Goal: Contribute content

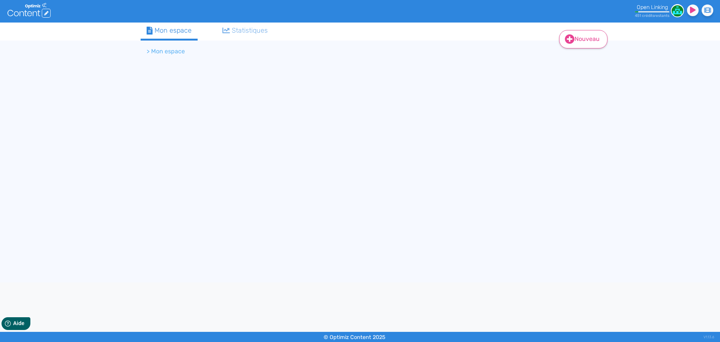
click at [579, 44] on link "Nouveau" at bounding box center [583, 39] width 48 height 18
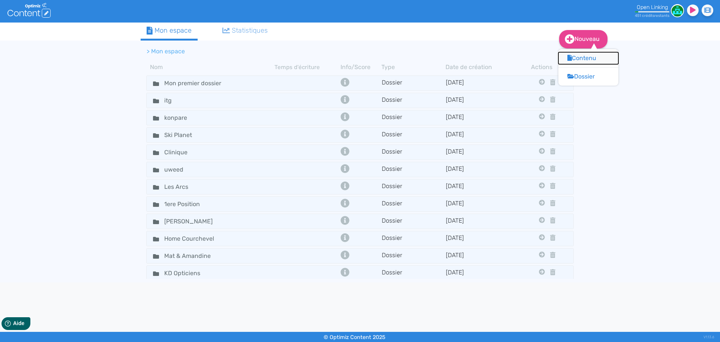
click at [584, 64] on button "Contenu" at bounding box center [588, 58] width 60 height 12
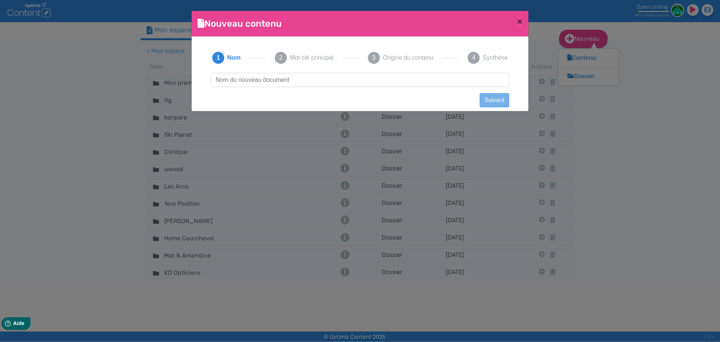
type input "gestion des sinistres"
click at [490, 94] on button "Suivant" at bounding box center [495, 100] width 30 height 14
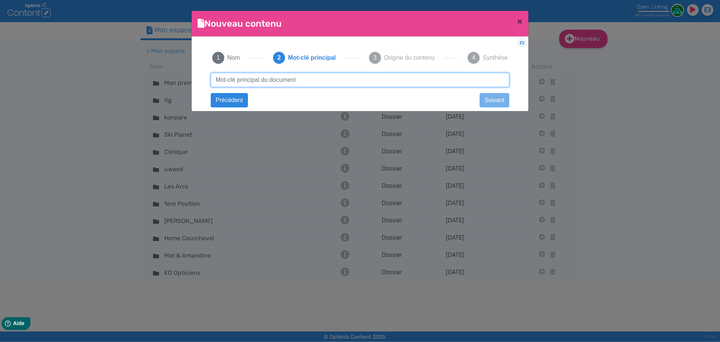
paste input "gestion des sinistres"
type input "gestion des sinistres"
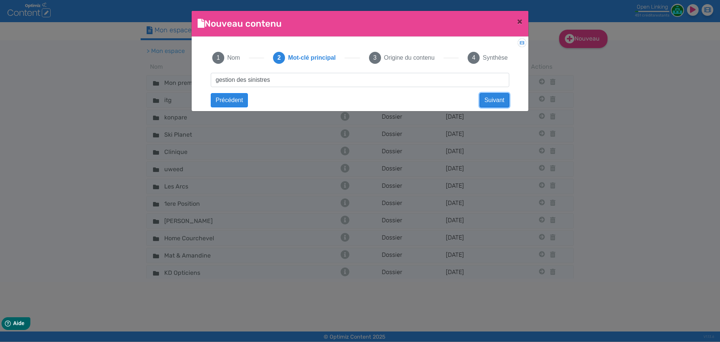
click at [488, 99] on button "Suivant" at bounding box center [495, 100] width 30 height 14
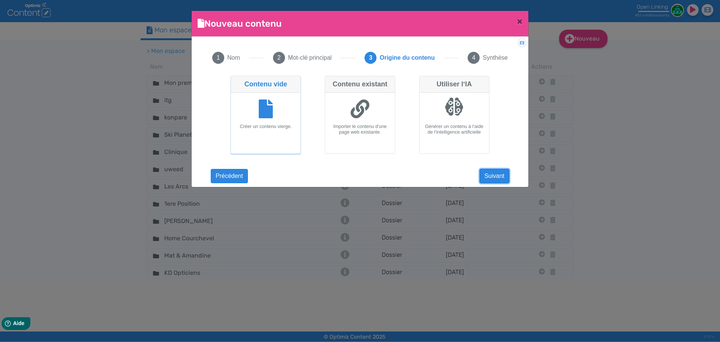
click at [504, 174] on button "Suivant" at bounding box center [495, 176] width 30 height 14
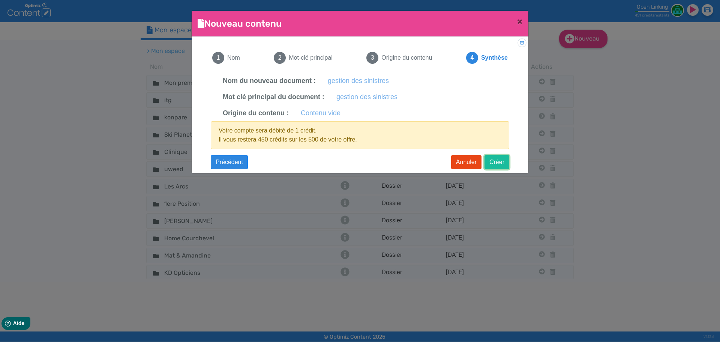
click at [495, 163] on button "Créer" at bounding box center [496, 162] width 25 height 14
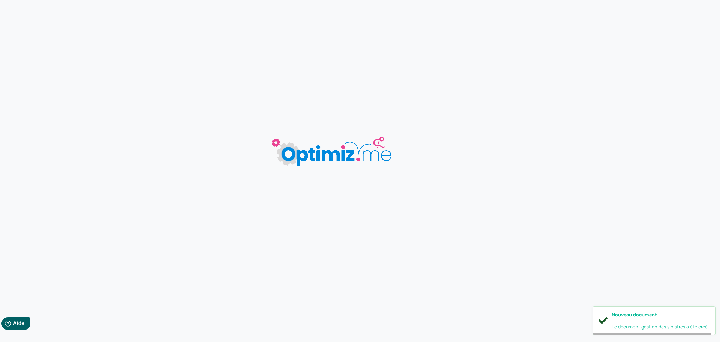
type input "gestion des sinistres"
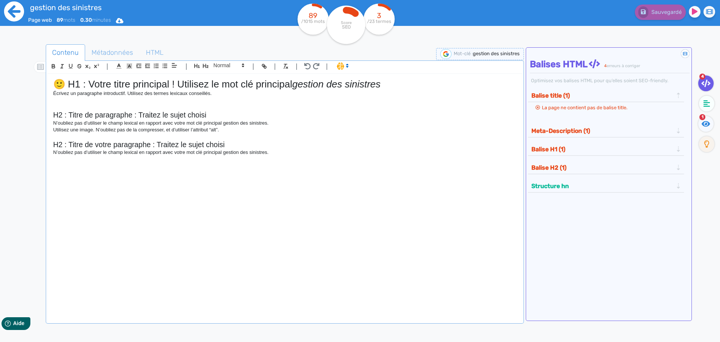
click at [10, 0] on fa-icon at bounding box center [14, 12] width 21 height 24
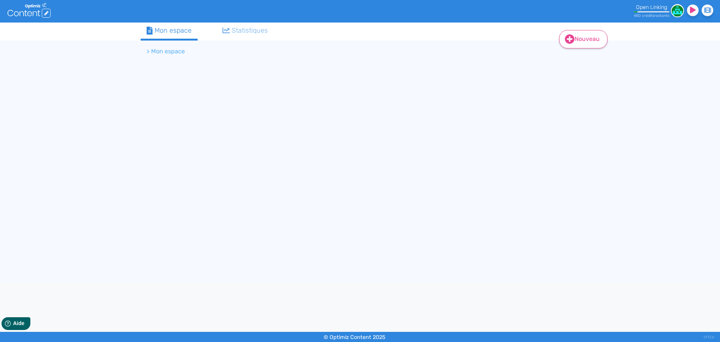
click at [579, 41] on link "Nouveau" at bounding box center [583, 39] width 48 height 18
click at [585, 60] on button "Contenu" at bounding box center [588, 58] width 60 height 12
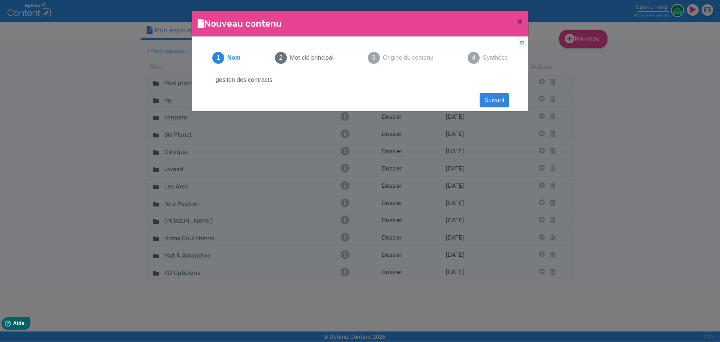
click at [267, 79] on input "gesiton des contracts" at bounding box center [360, 80] width 298 height 14
click at [228, 82] on input "gesiton des contrats" at bounding box center [360, 80] width 298 height 14
click at [385, 81] on input "gestion des contrats" at bounding box center [360, 80] width 298 height 14
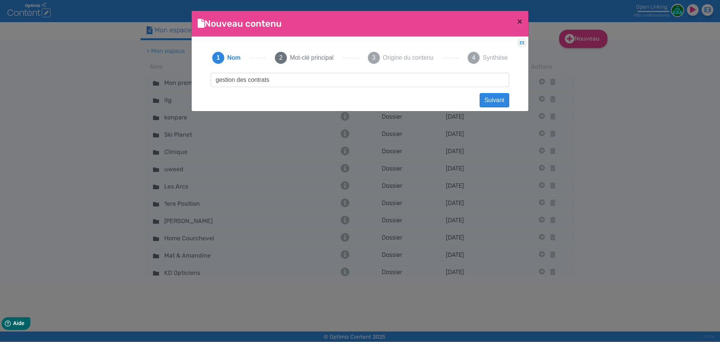
click at [385, 81] on input "gestion des contrats" at bounding box center [360, 80] width 298 height 14
type input "gestion des contrats"
click at [499, 100] on button "Suivant" at bounding box center [495, 100] width 30 height 14
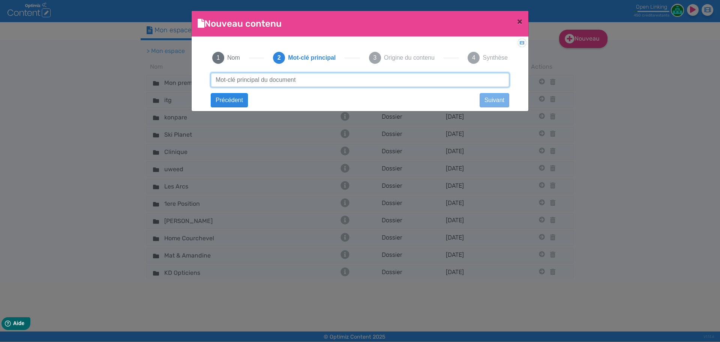
paste input "gestion des contrats"
type input "gestion des contrats"
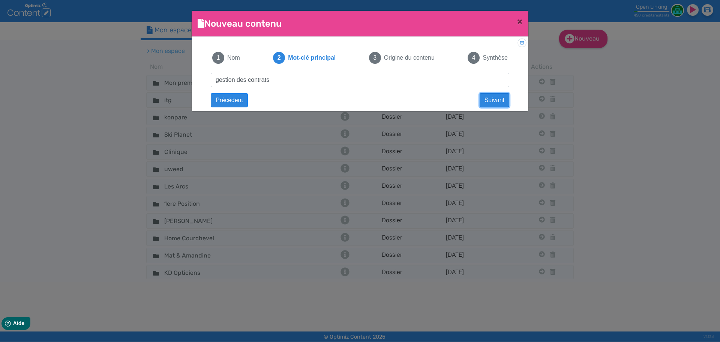
click at [493, 101] on button "Suivant" at bounding box center [495, 100] width 30 height 14
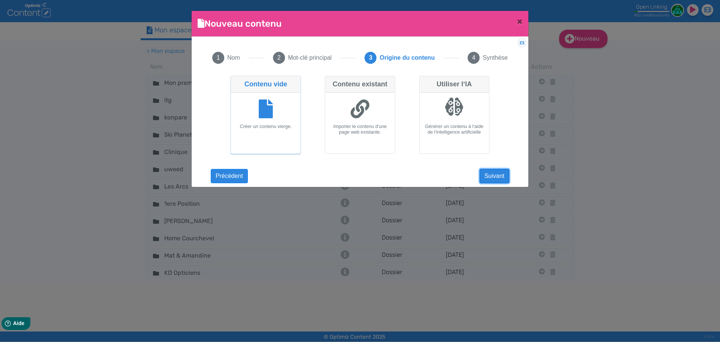
click at [497, 177] on button "Suivant" at bounding box center [495, 176] width 30 height 14
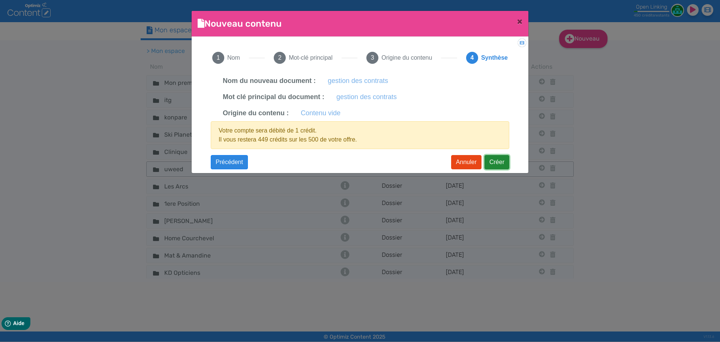
click at [496, 166] on button "Créer" at bounding box center [496, 162] width 25 height 14
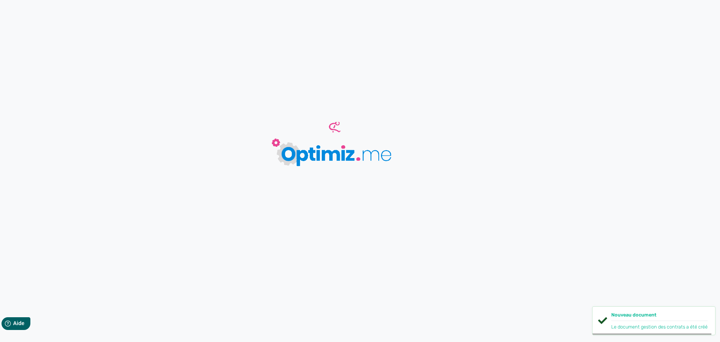
type input "gestion des contrats"
